Goal: Complete application form: Complete application form

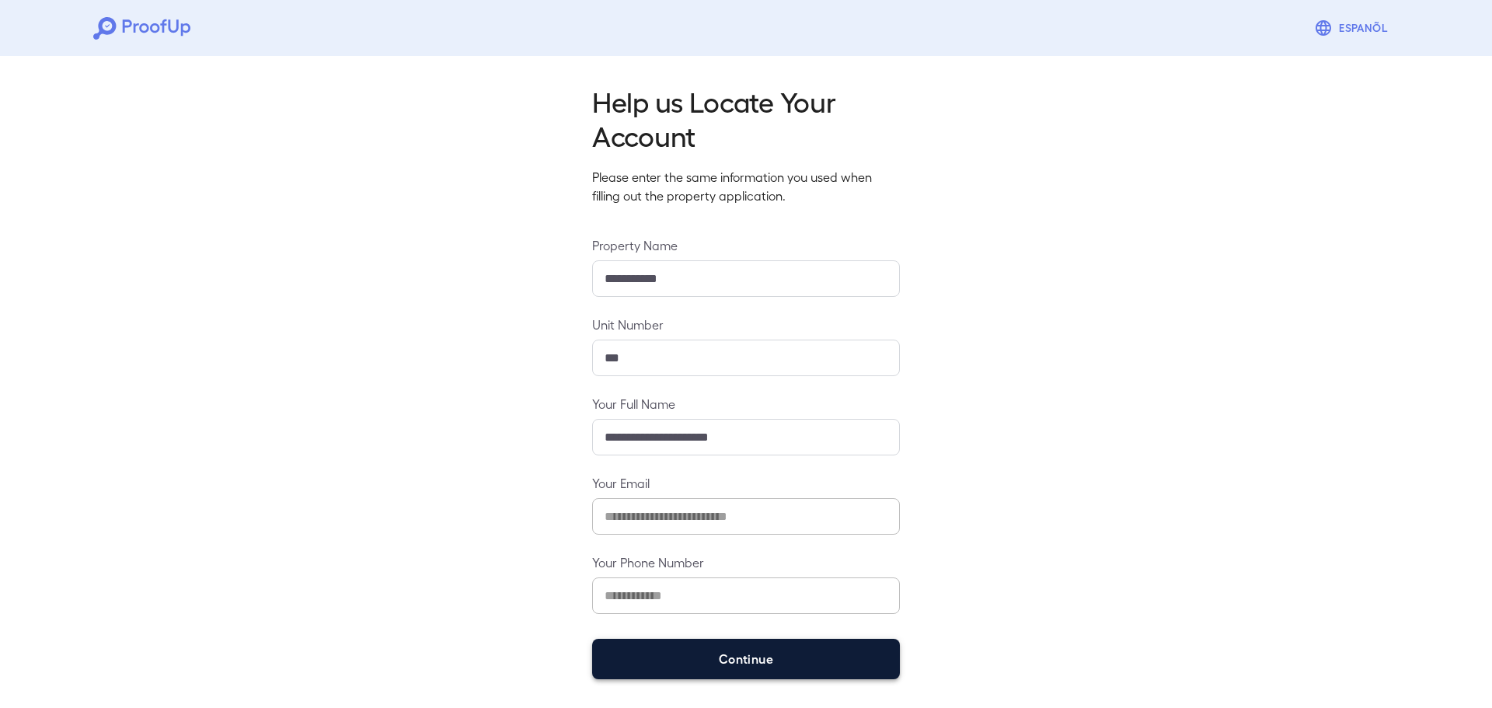
click at [779, 643] on button "Continue" at bounding box center [746, 659] width 308 height 40
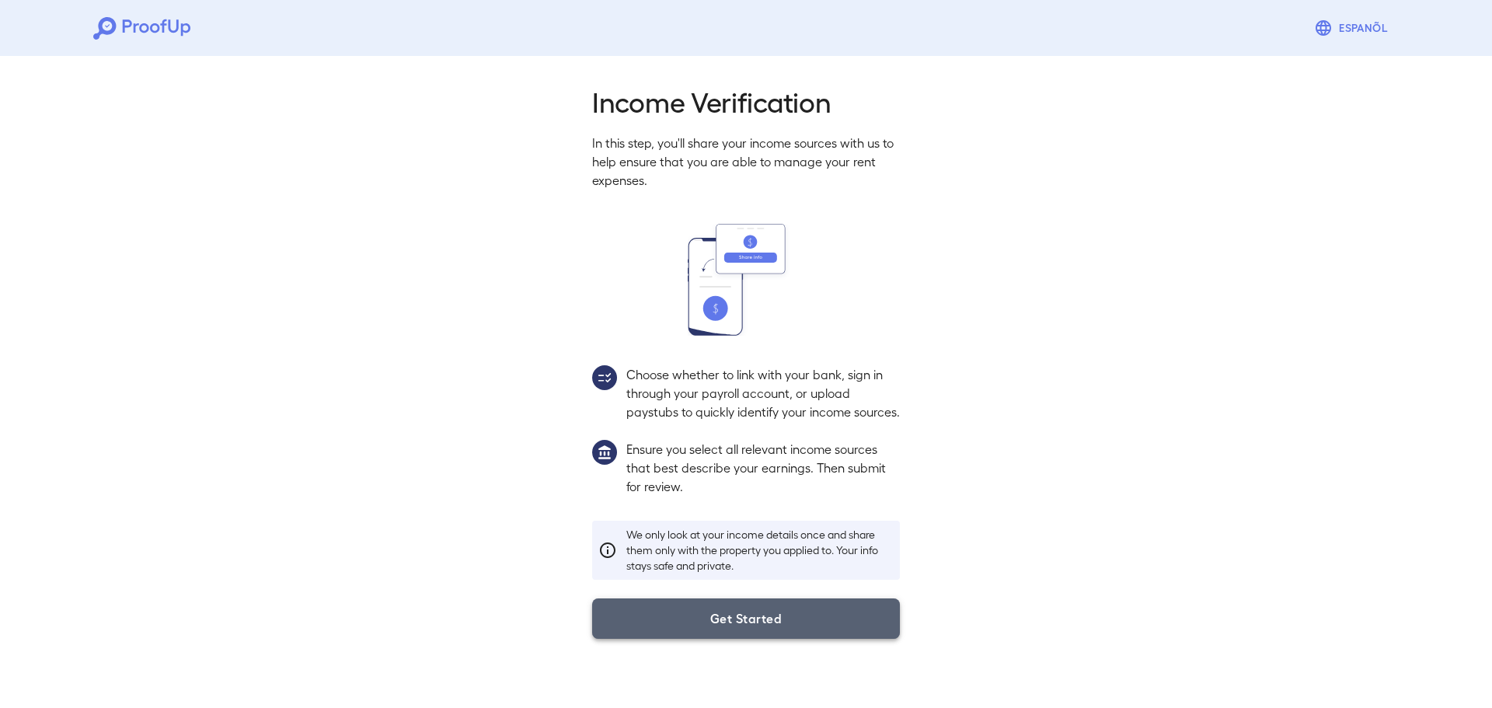
click at [742, 626] on button "Get Started" at bounding box center [746, 618] width 308 height 40
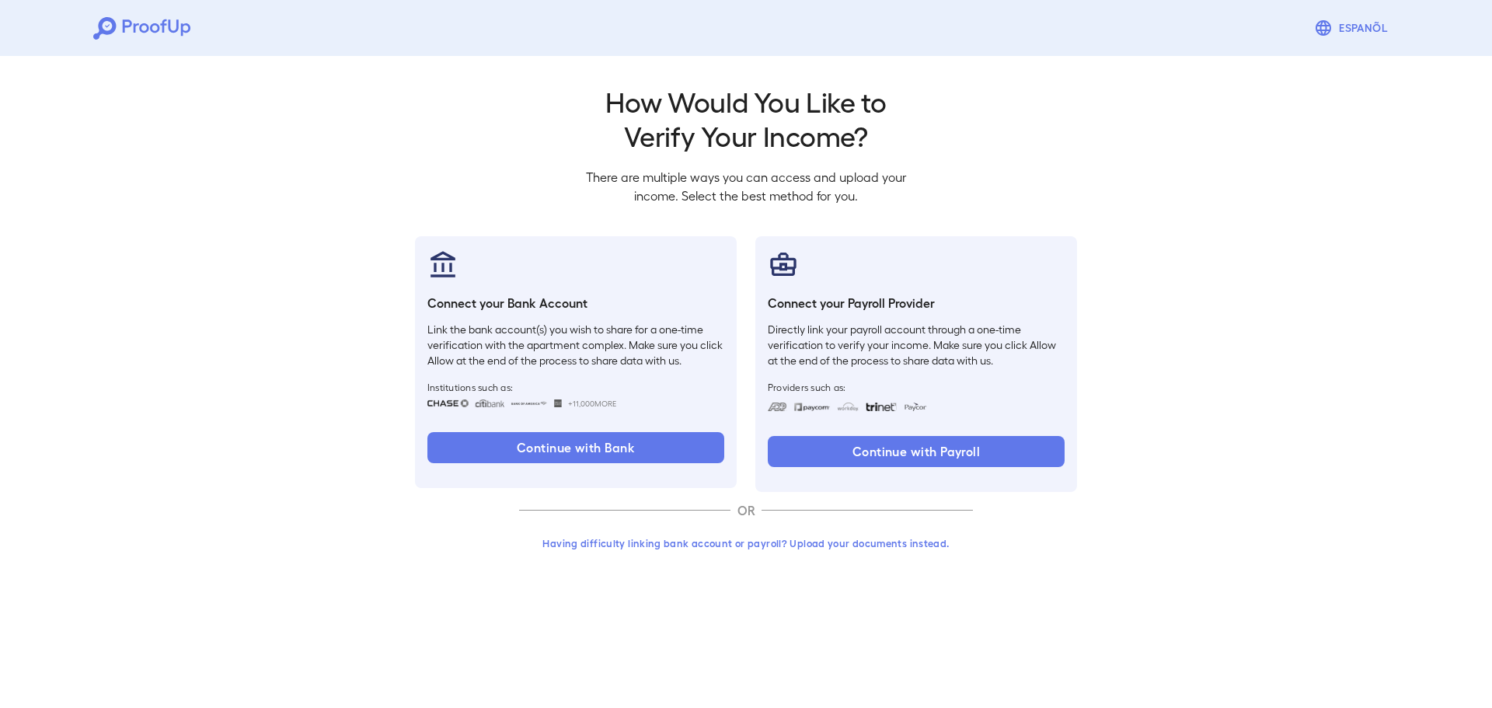
click at [766, 545] on button "Having difficulty linking bank account or payroll? Upload your documents instea…" at bounding box center [746, 543] width 454 height 28
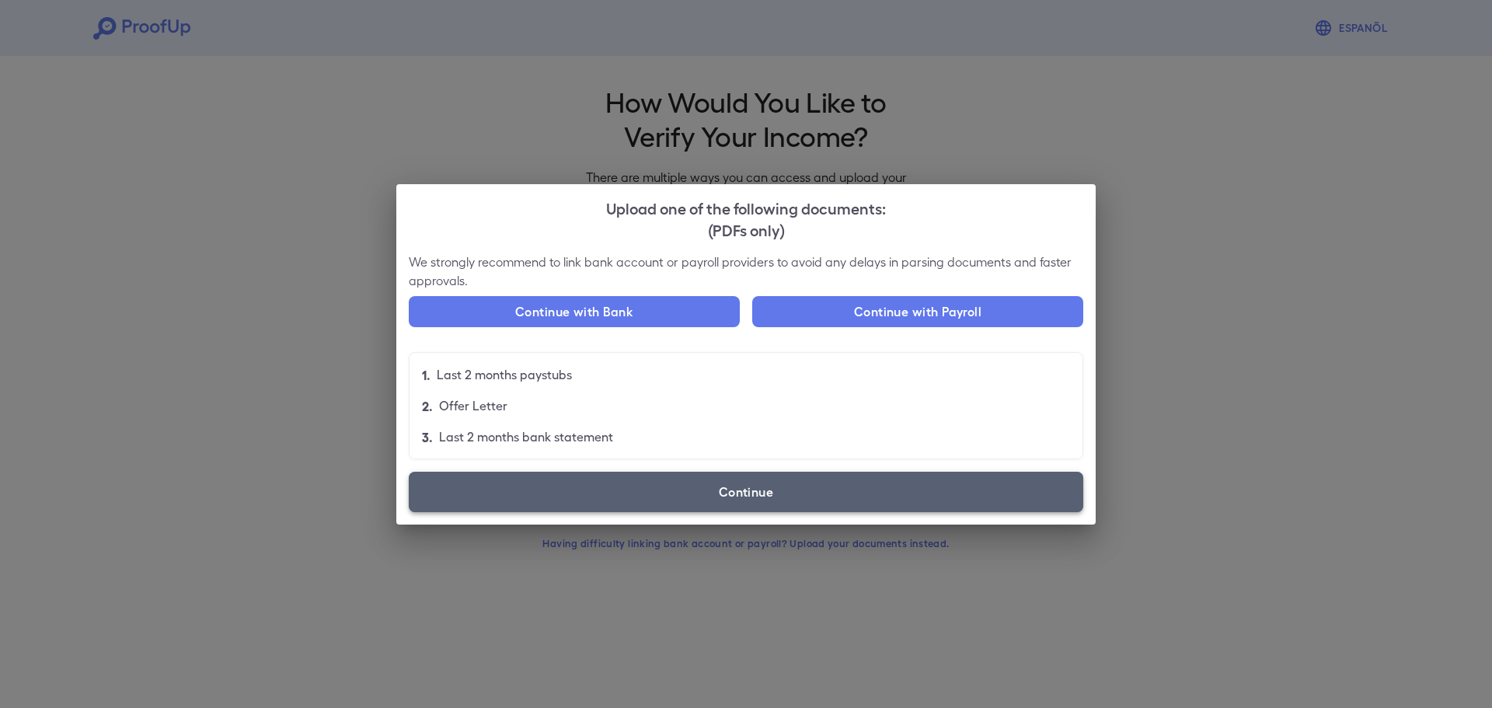
click at [757, 495] on label "Continue" at bounding box center [746, 492] width 675 height 40
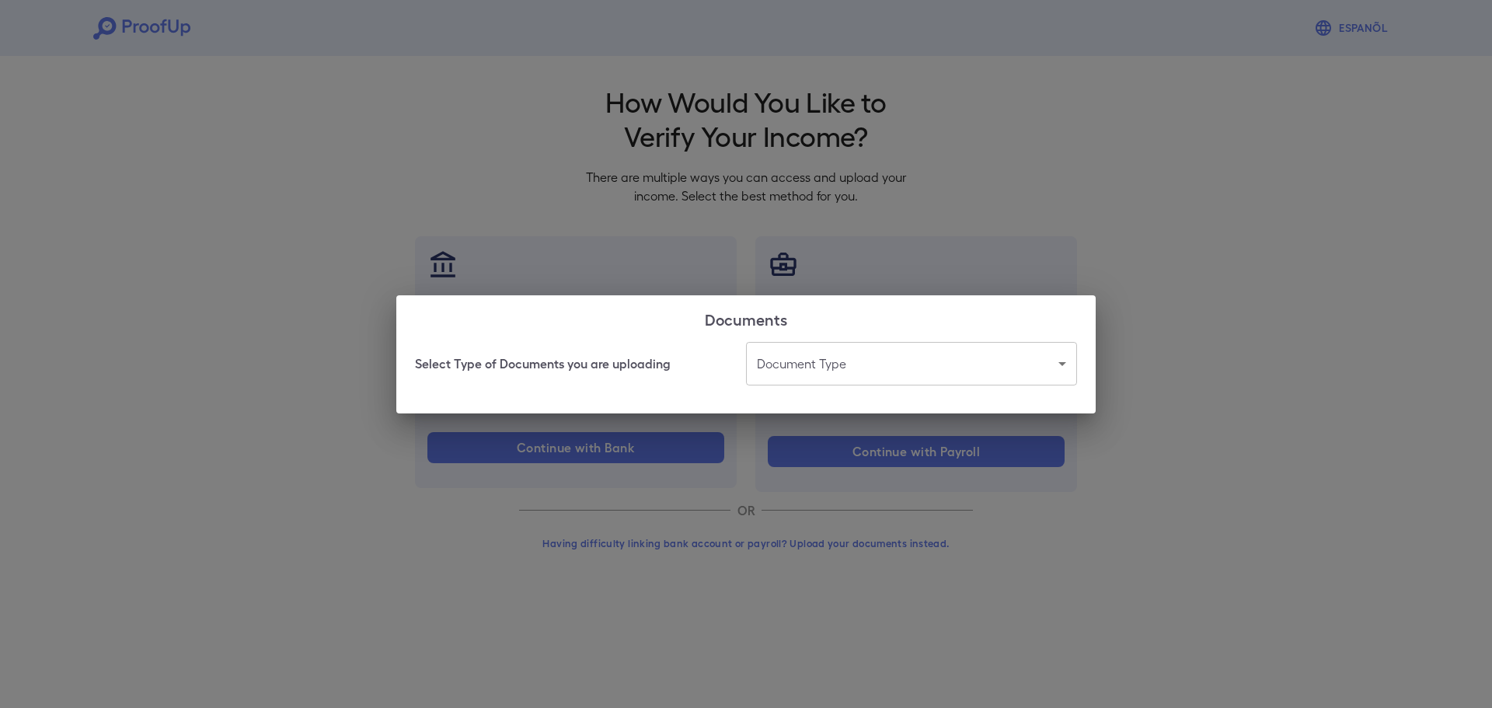
click at [867, 378] on body "Espanõl Go back How Would You Like to Verify Your Income? There are multiple wa…" at bounding box center [746, 297] width 1492 height 594
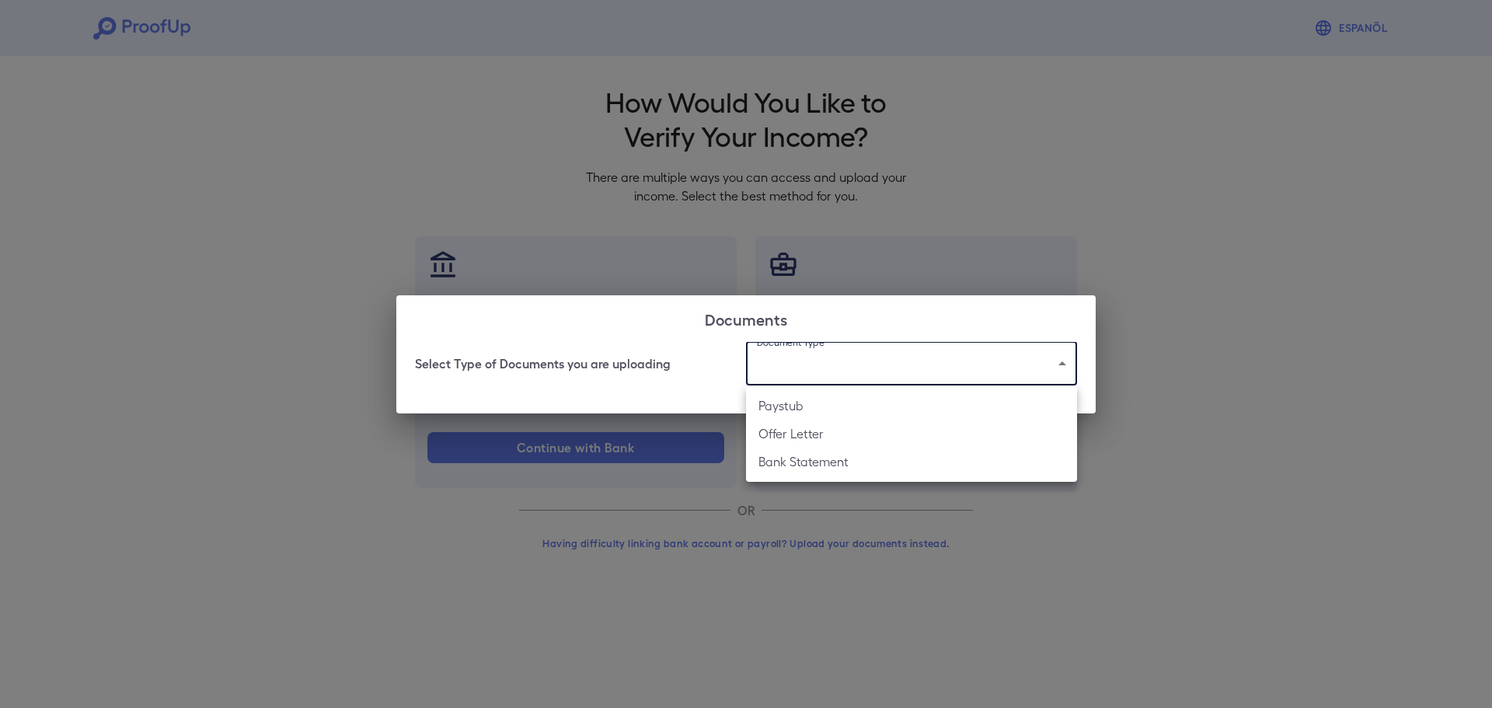
click at [815, 412] on li "Paystub" at bounding box center [911, 406] width 331 height 28
type input "*******"
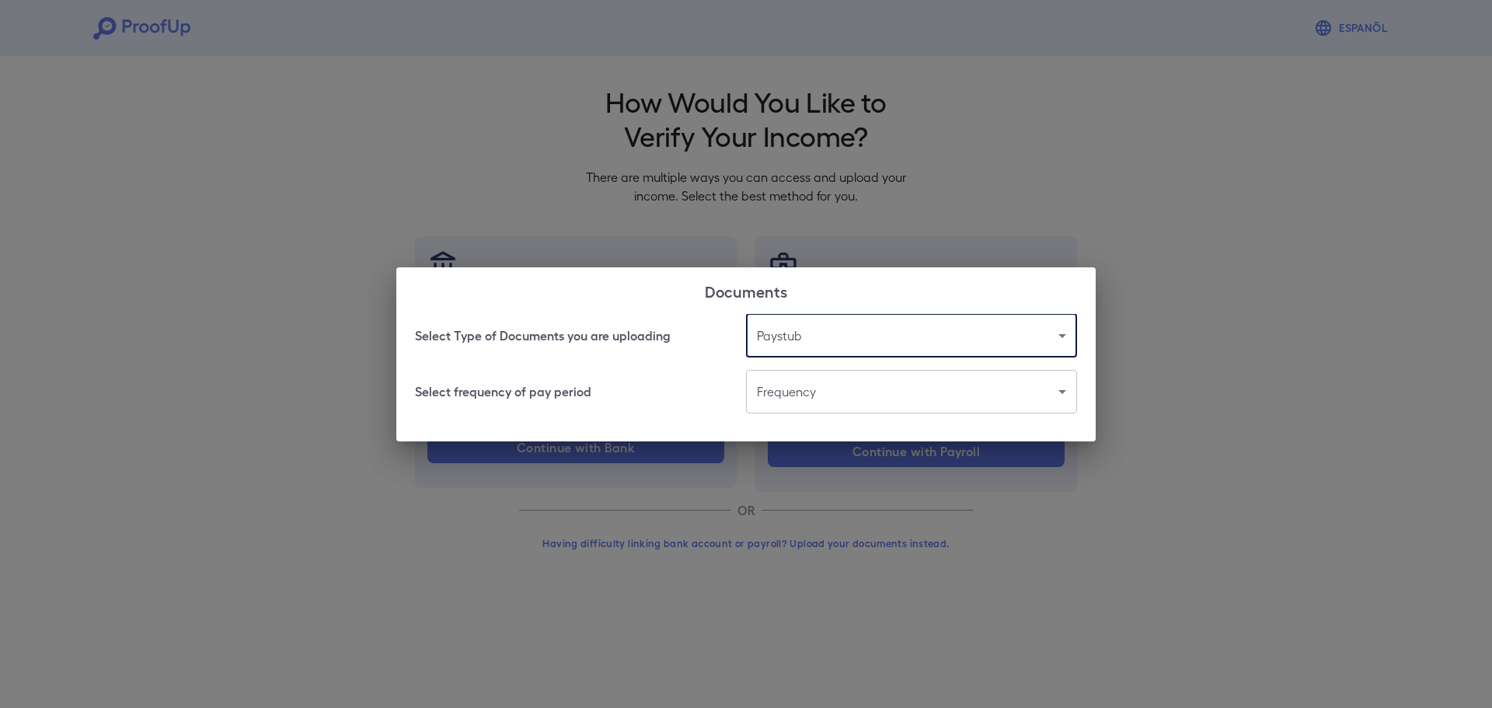
click at [818, 404] on body "Espanõl Go back How Would You Like to Verify Your Income? There are multiple wa…" at bounding box center [746, 297] width 1492 height 594
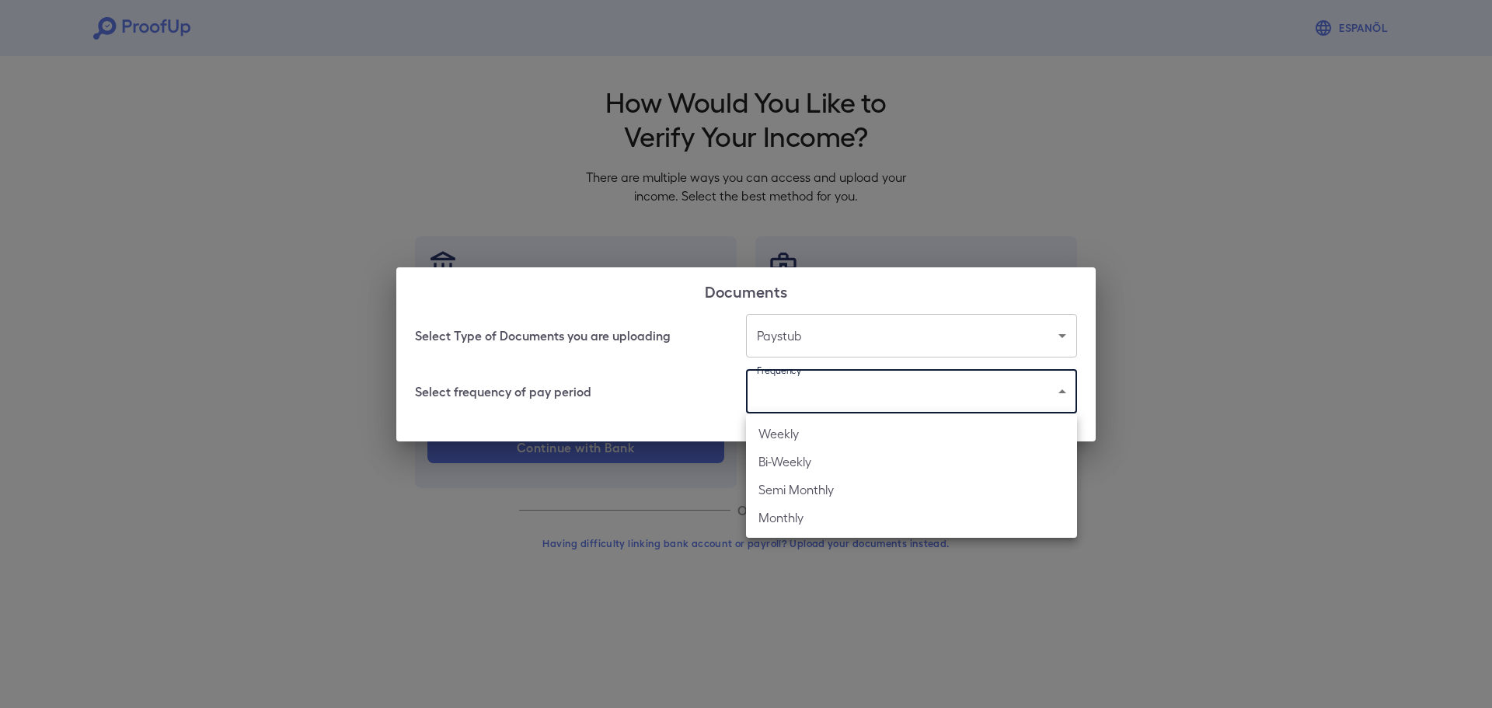
click at [796, 431] on li "Weekly" at bounding box center [911, 434] width 331 height 28
type input "******"
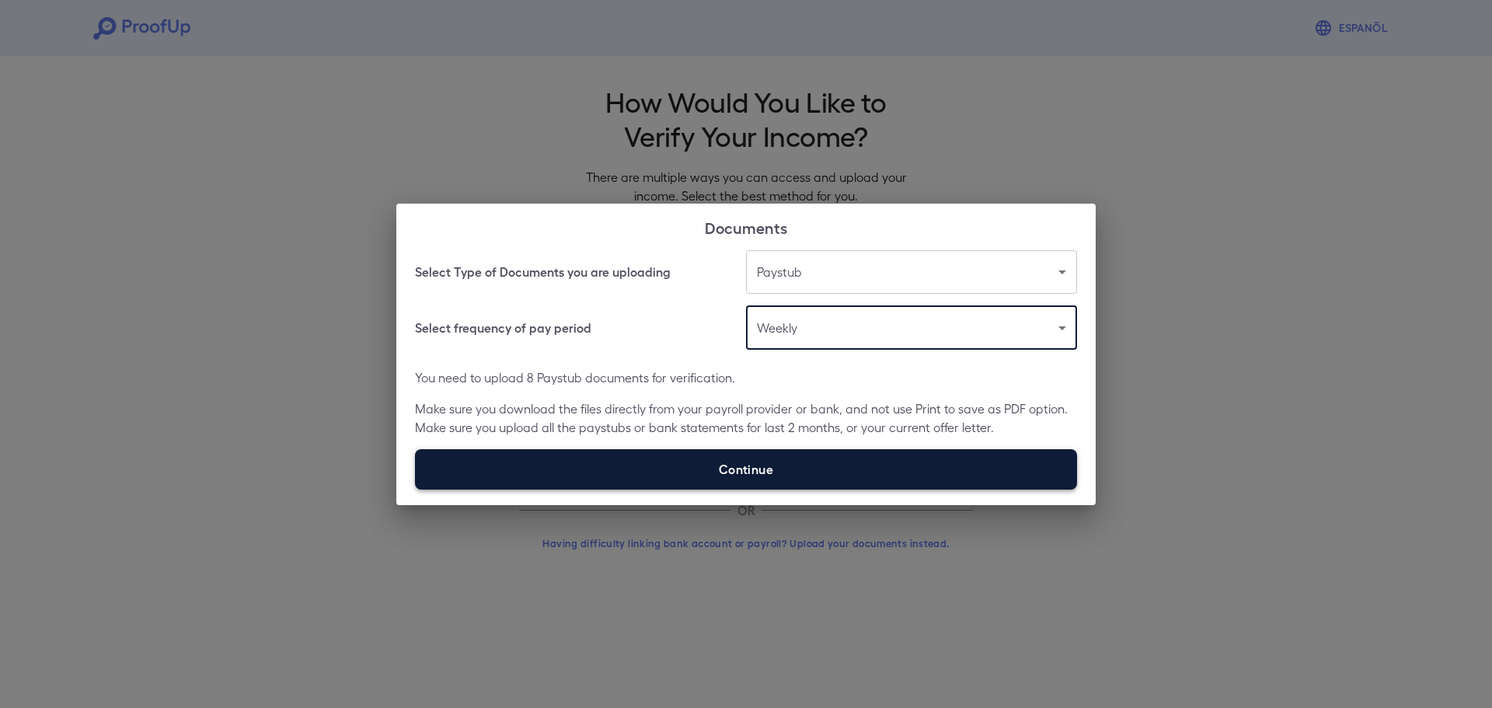
click at [766, 475] on label "Continue" at bounding box center [746, 469] width 662 height 40
click at [416, 489] on input "Continue" at bounding box center [415, 489] width 1 height 1
type input "**********"
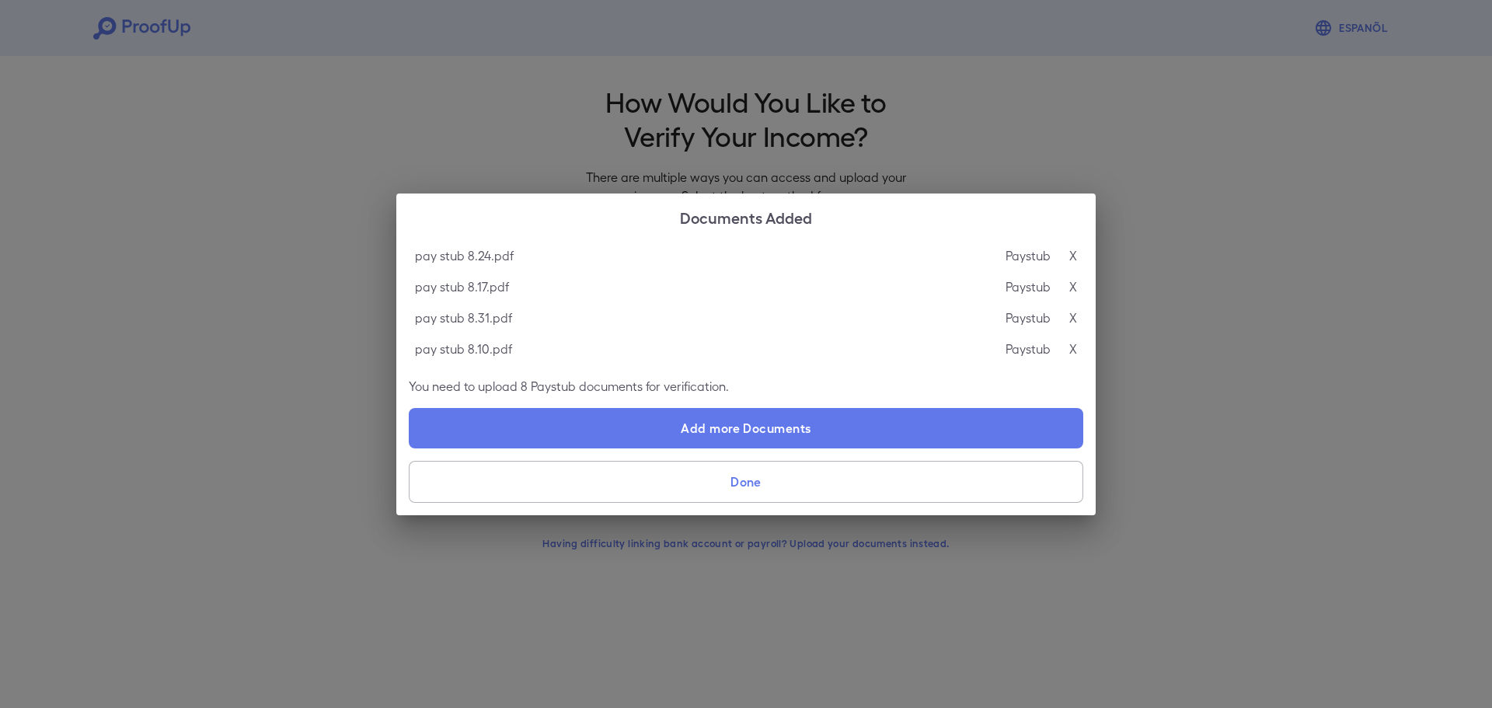
click at [745, 481] on button "Done" at bounding box center [746, 482] width 675 height 42
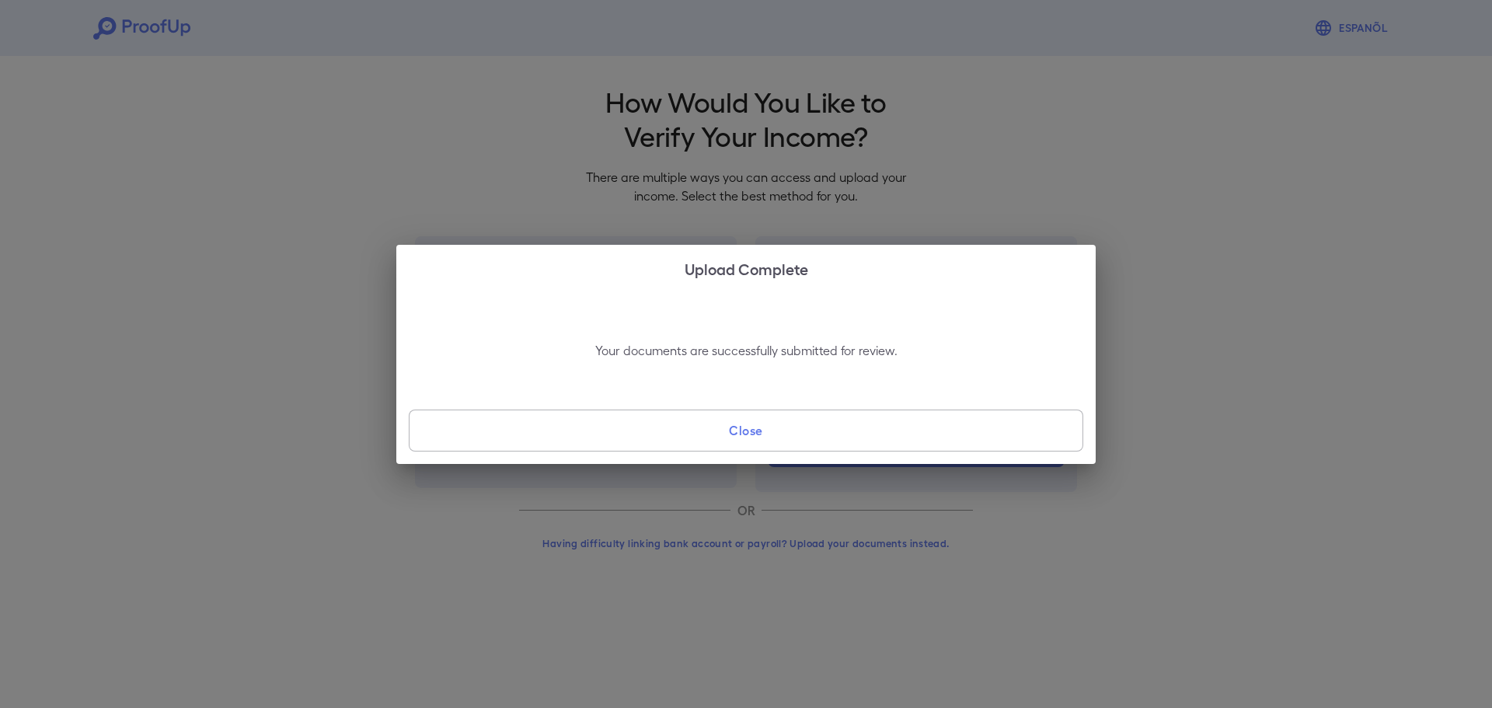
click at [764, 450] on button "Close" at bounding box center [746, 431] width 675 height 42
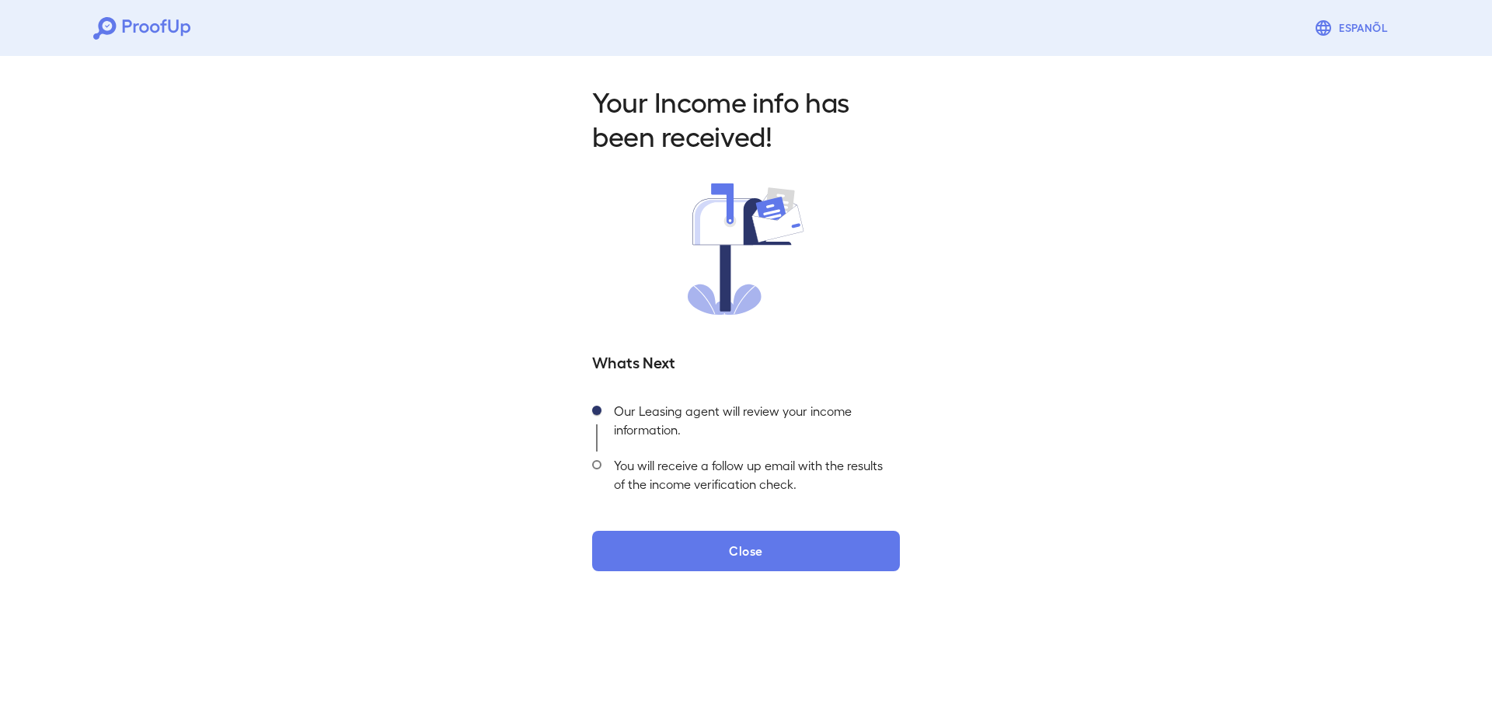
click at [766, 444] on div "Our Leasing agent will review your income information." at bounding box center [751, 424] width 298 height 54
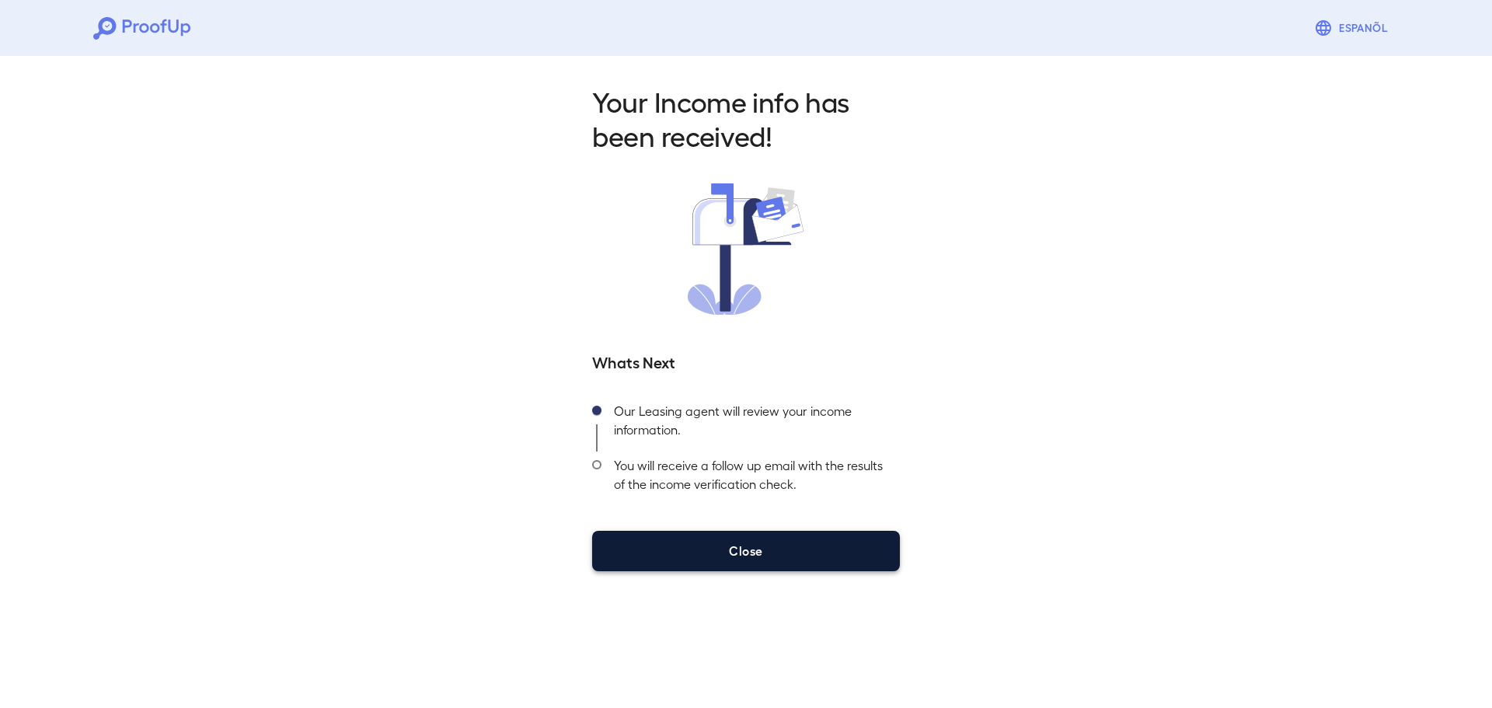
drag, startPoint x: 793, startPoint y: 504, endPoint x: 716, endPoint y: 541, distance: 85.9
click at [716, 541] on div "Your Income info has been received! Whats Next Our Leasing agent will review yo…" at bounding box center [746, 327] width 345 height 487
click at [635, 570] on button "Close" at bounding box center [746, 551] width 308 height 40
click at [791, 548] on button "Close" at bounding box center [746, 551] width 308 height 40
click at [730, 563] on button "Close" at bounding box center [746, 551] width 308 height 40
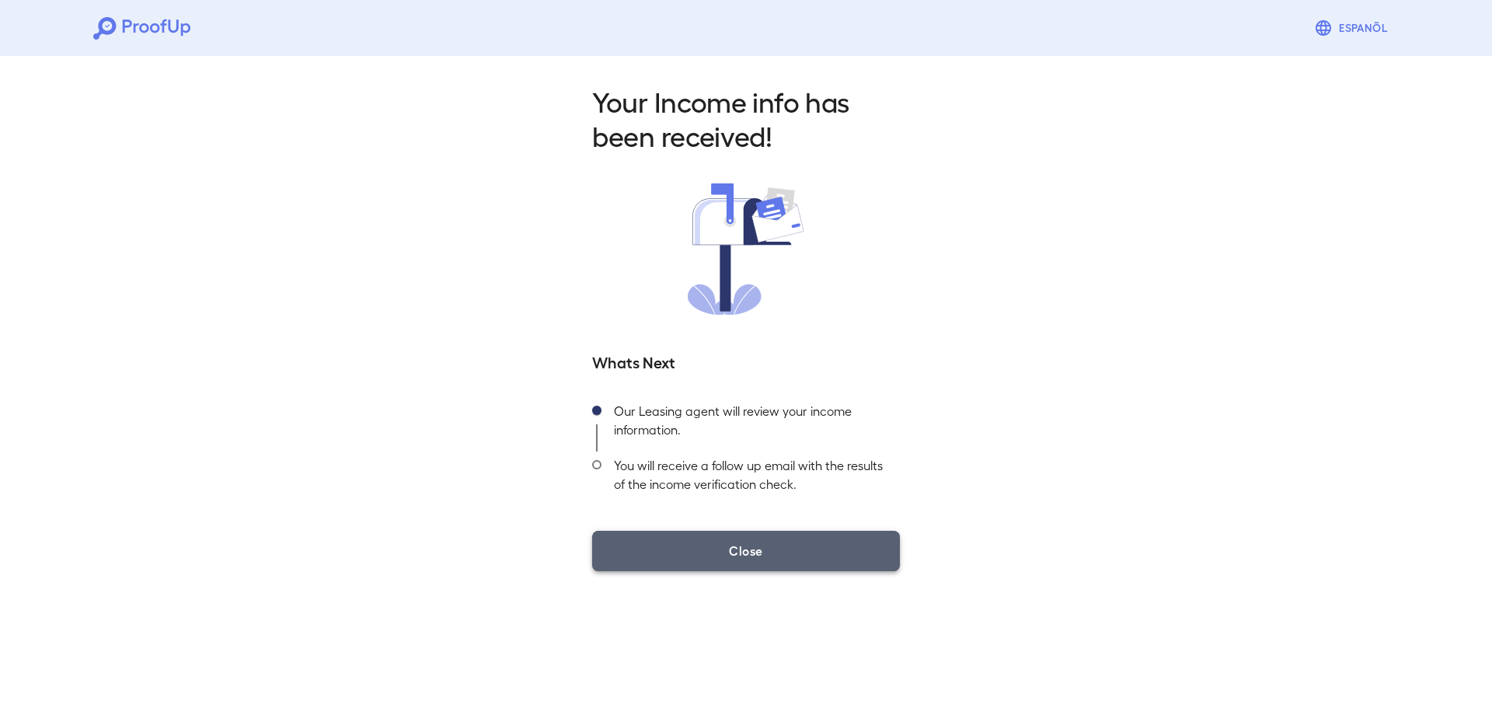
click at [793, 531] on button "Close" at bounding box center [746, 551] width 308 height 40
